Goal: Task Accomplishment & Management: Manage account settings

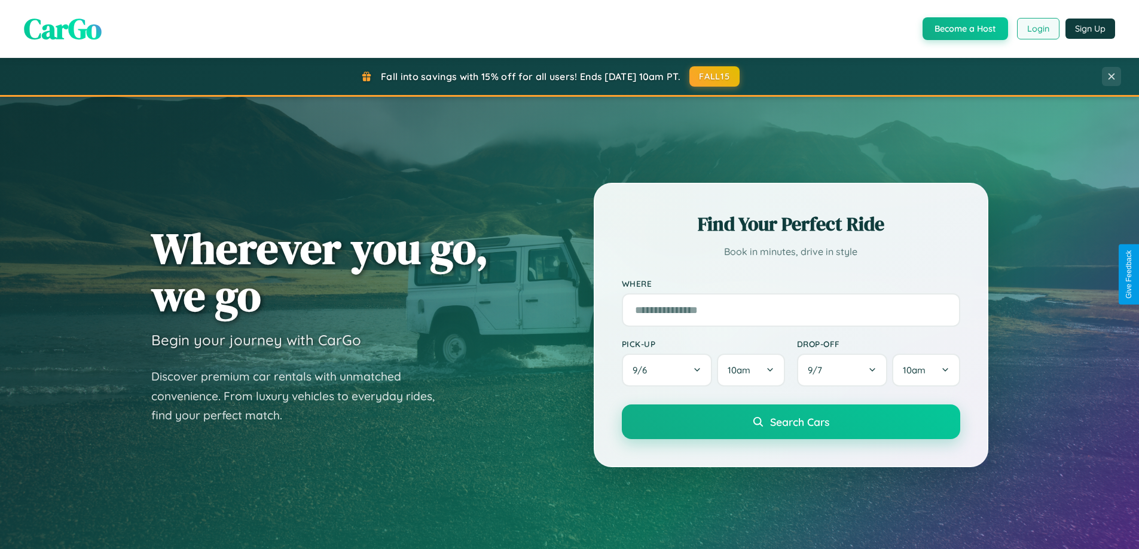
click at [1037, 29] on button "Login" at bounding box center [1038, 29] width 42 height 22
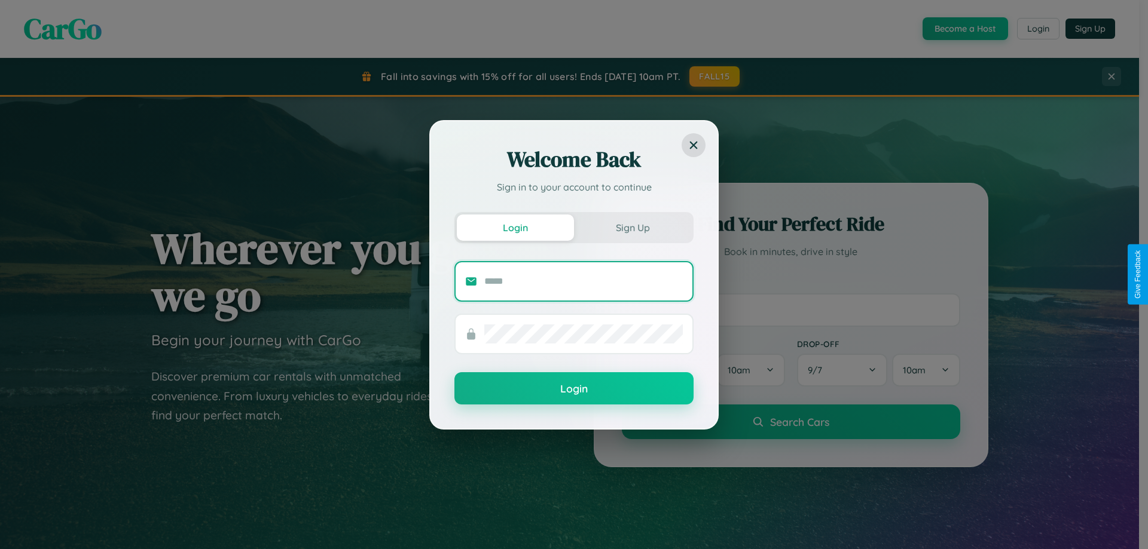
click at [583, 281] on input "text" at bounding box center [583, 281] width 198 height 19
type input "**********"
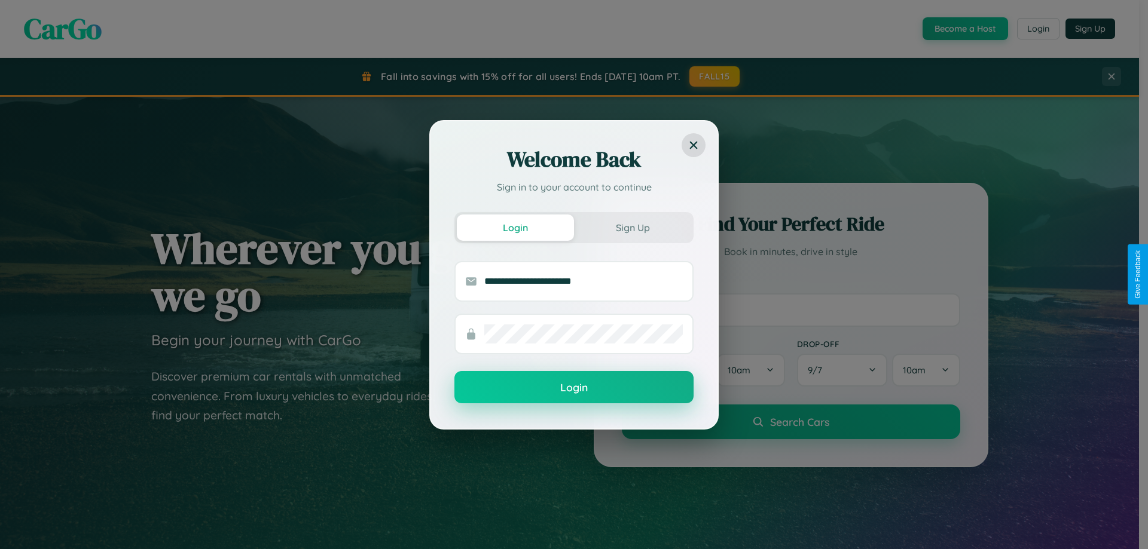
click at [574, 388] on button "Login" at bounding box center [573, 387] width 239 height 32
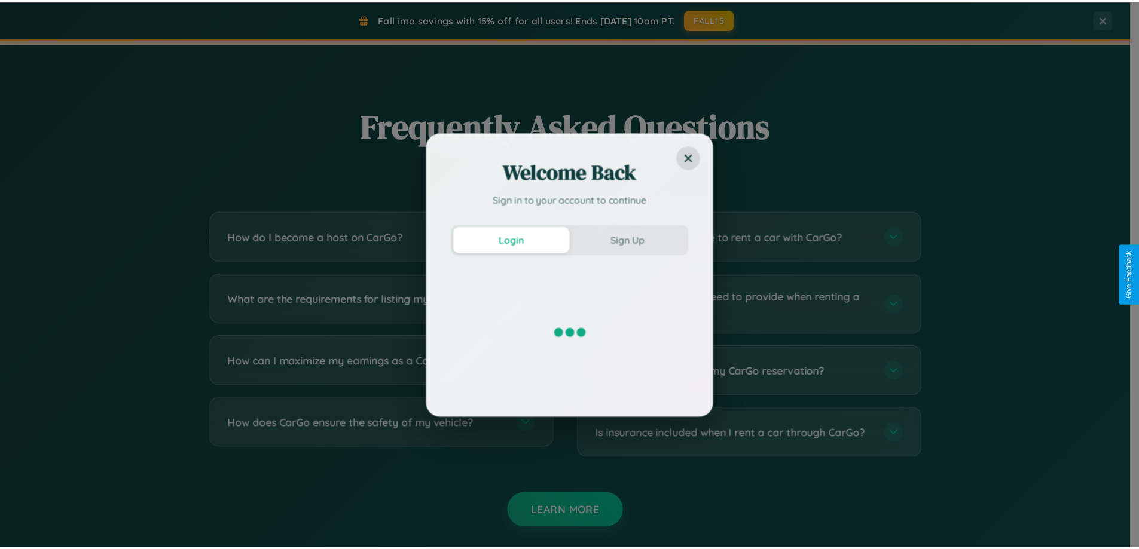
scroll to position [2300, 0]
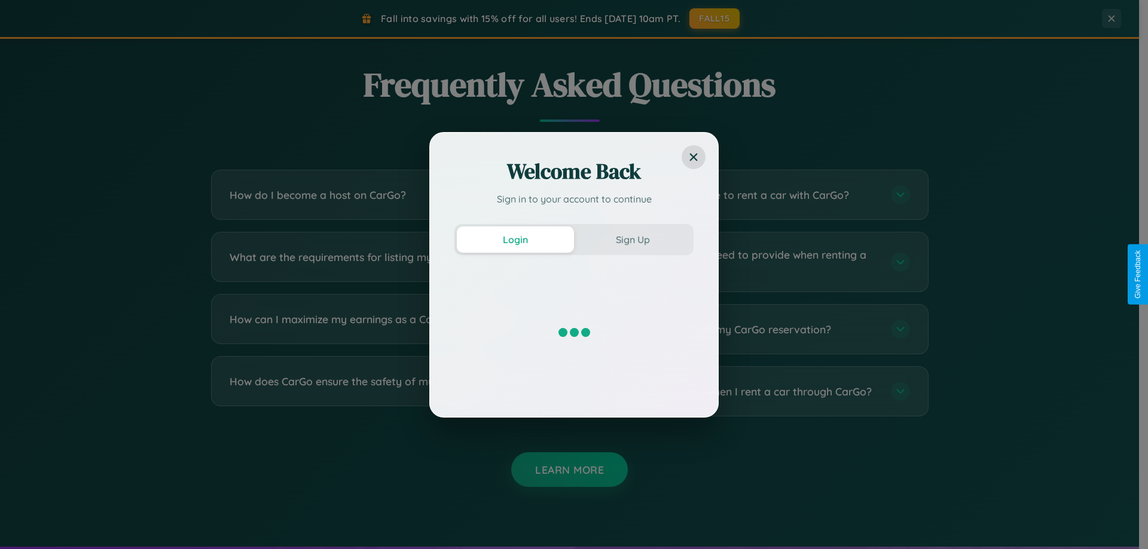
click at [384, 195] on div "Welcome Back Sign in to your account to continue Login Sign Up" at bounding box center [574, 274] width 1148 height 549
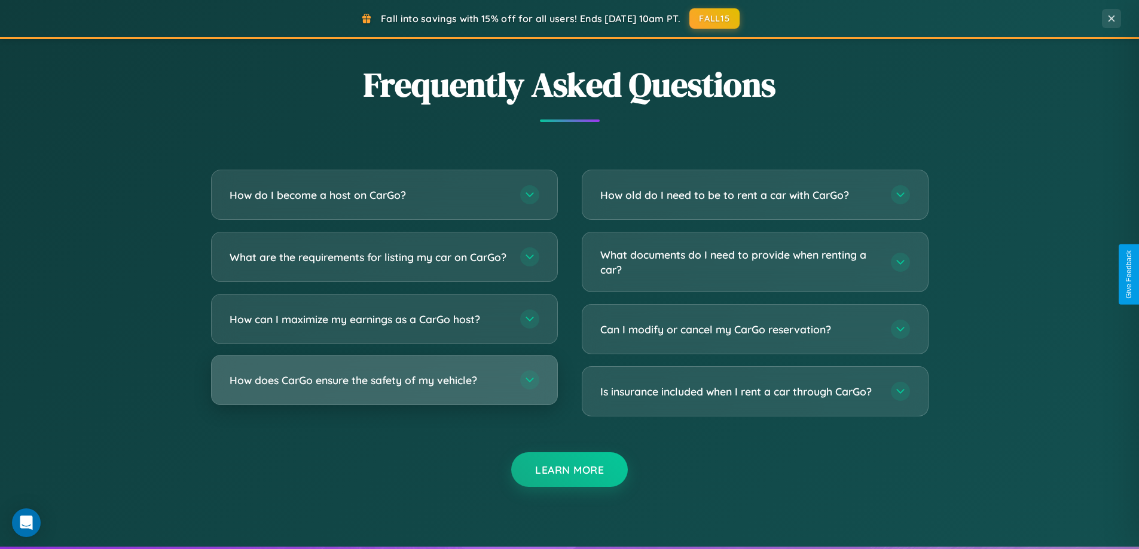
click at [384, 388] on h3 "How does CarGo ensure the safety of my vehicle?" at bounding box center [369, 380] width 279 height 15
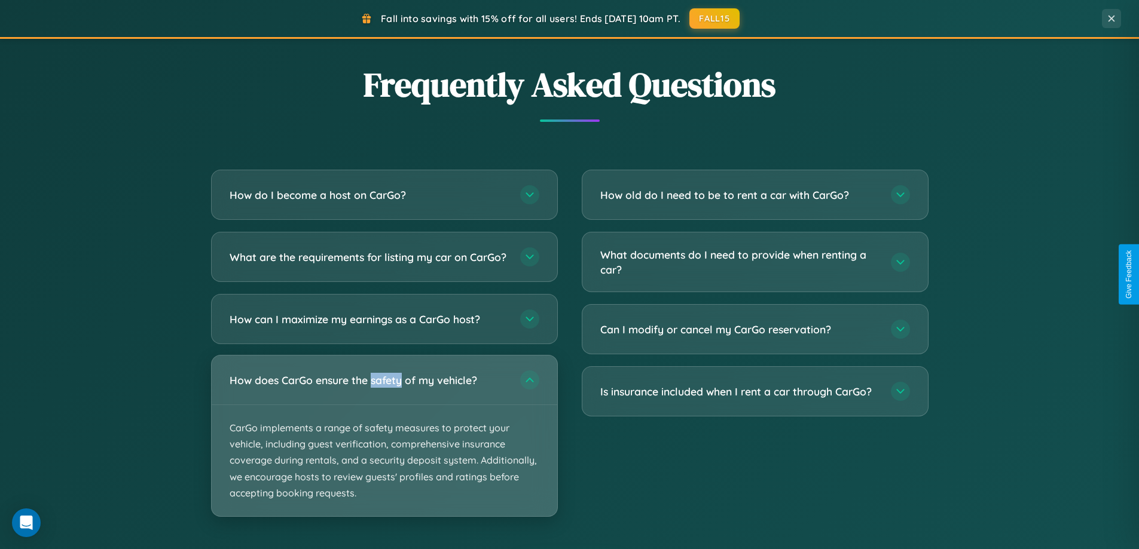
scroll to position [0, 0]
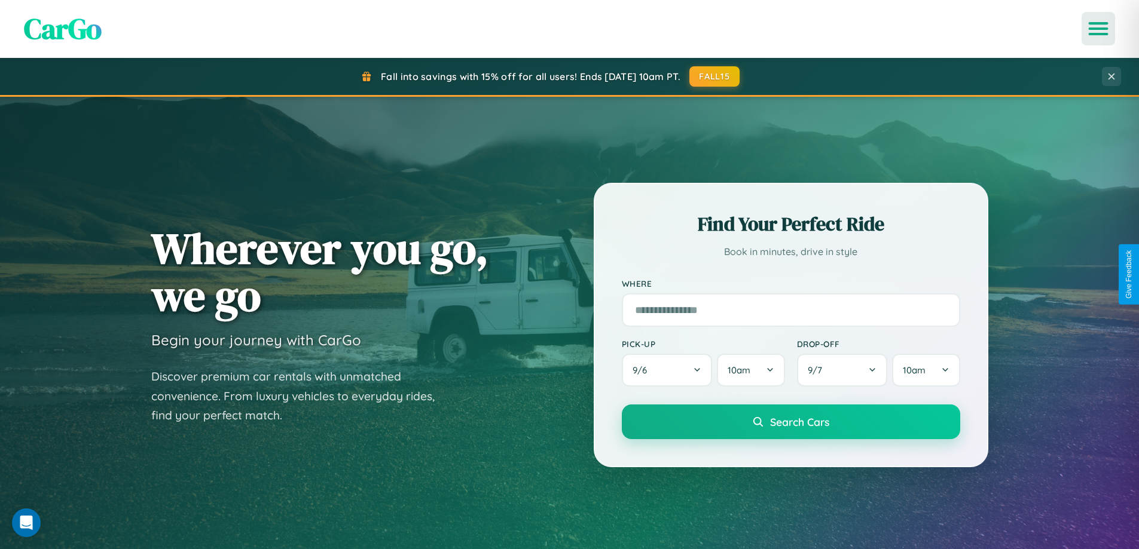
click at [1098, 29] on icon "Open menu" at bounding box center [1098, 28] width 17 height 11
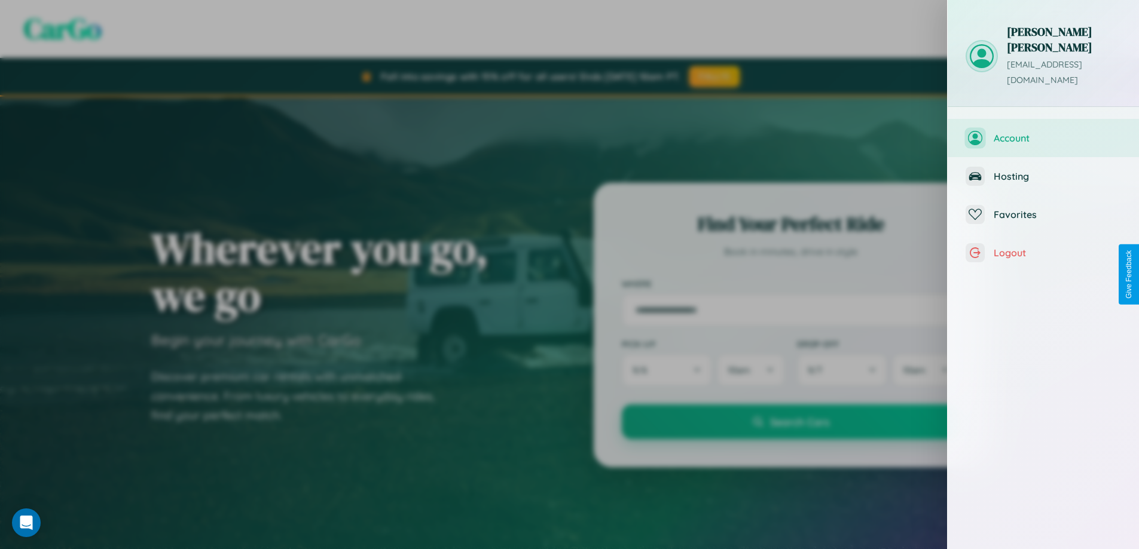
click at [1043, 132] on span "Account" at bounding box center [1056, 138] width 127 height 12
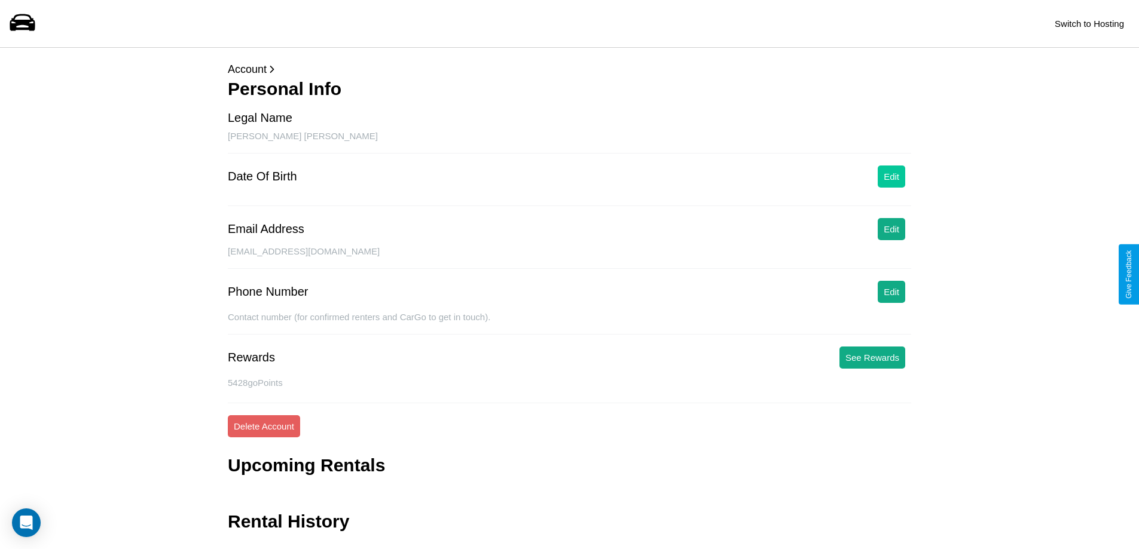
click at [891, 176] on button "Edit" at bounding box center [890, 177] width 27 height 22
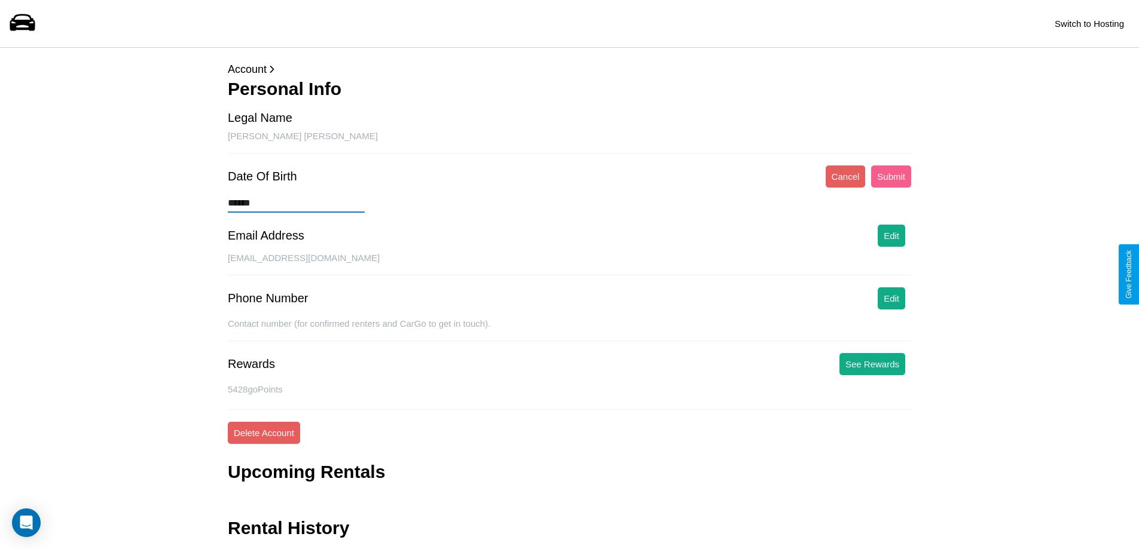
type input "*******"
